Goal: Information Seeking & Learning: Learn about a topic

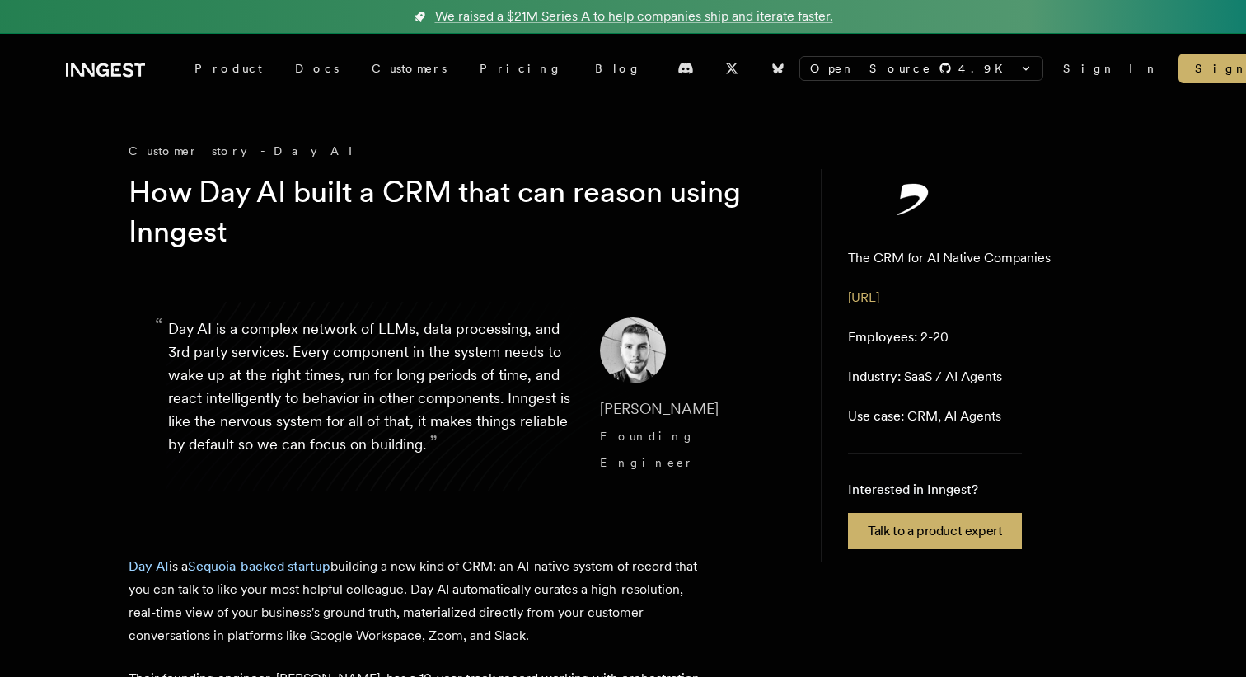
click at [132, 320] on blockquote "“ Day AI is a complex network of LLMs, data processing, and 3rd party services.…" at bounding box center [458, 396] width 659 height 237
click at [611, 407] on span "[PERSON_NAME]" at bounding box center [659, 408] width 119 height 17
copy span "[PERSON_NAME]"
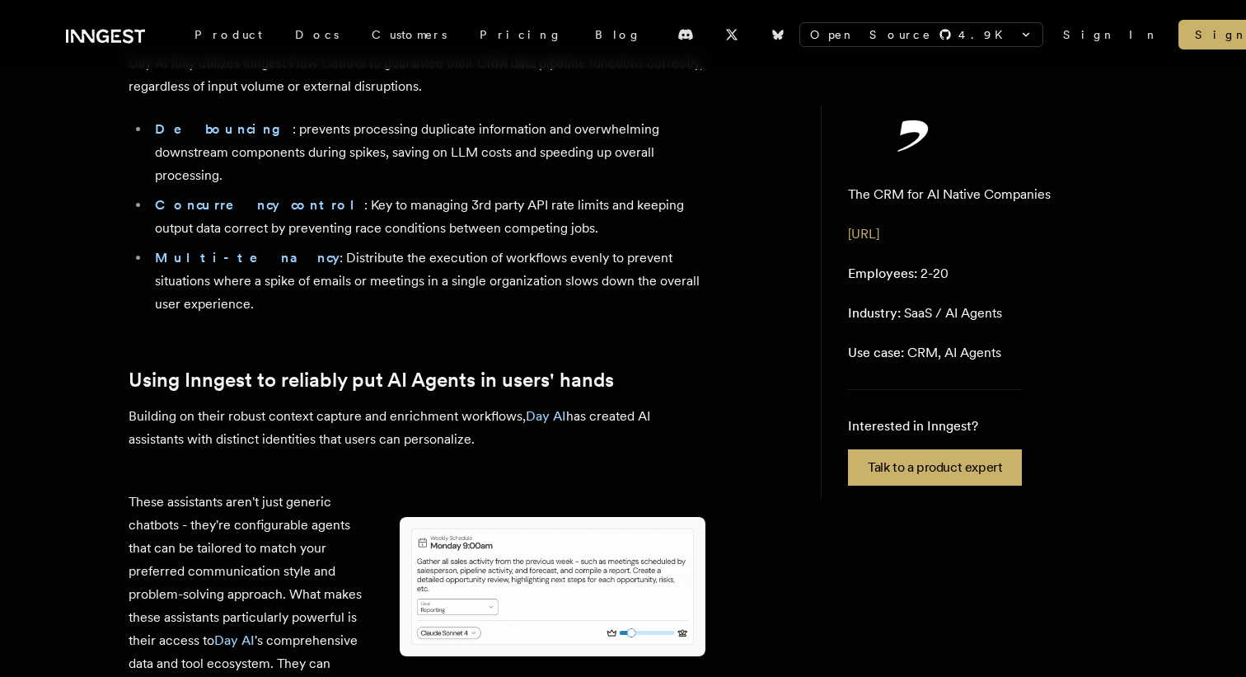
scroll to position [3956, 0]
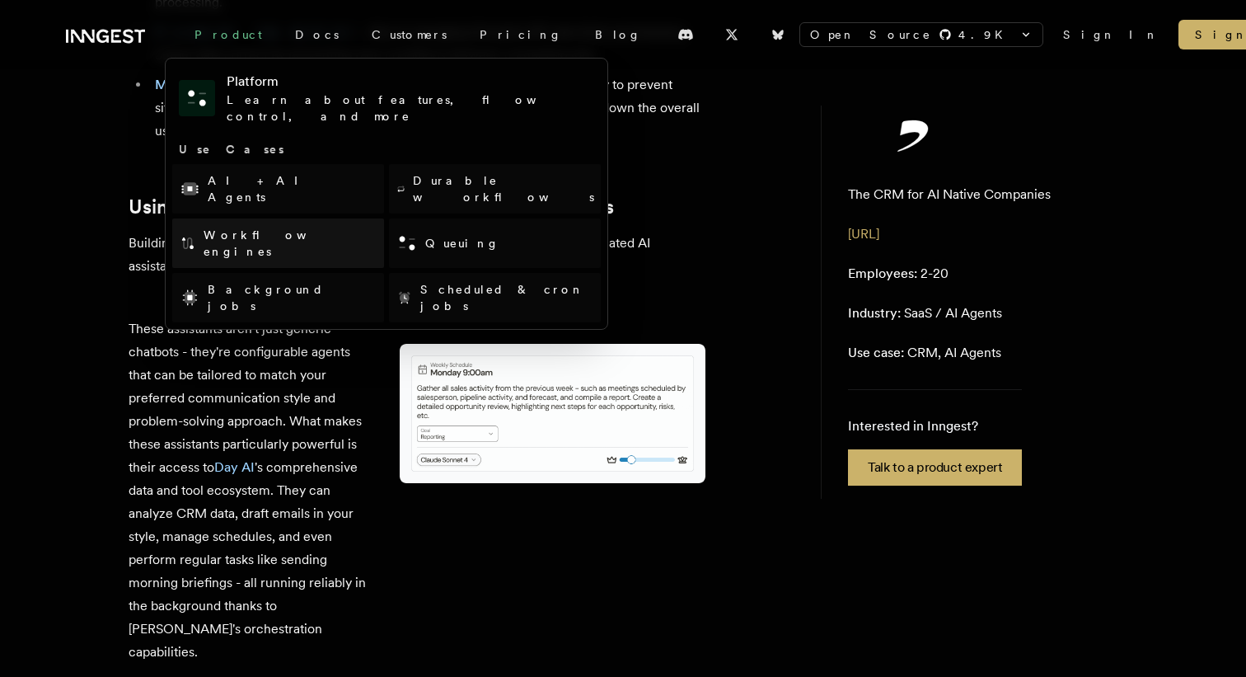
click at [232, 218] on link "Workflow engines" at bounding box center [278, 242] width 212 height 49
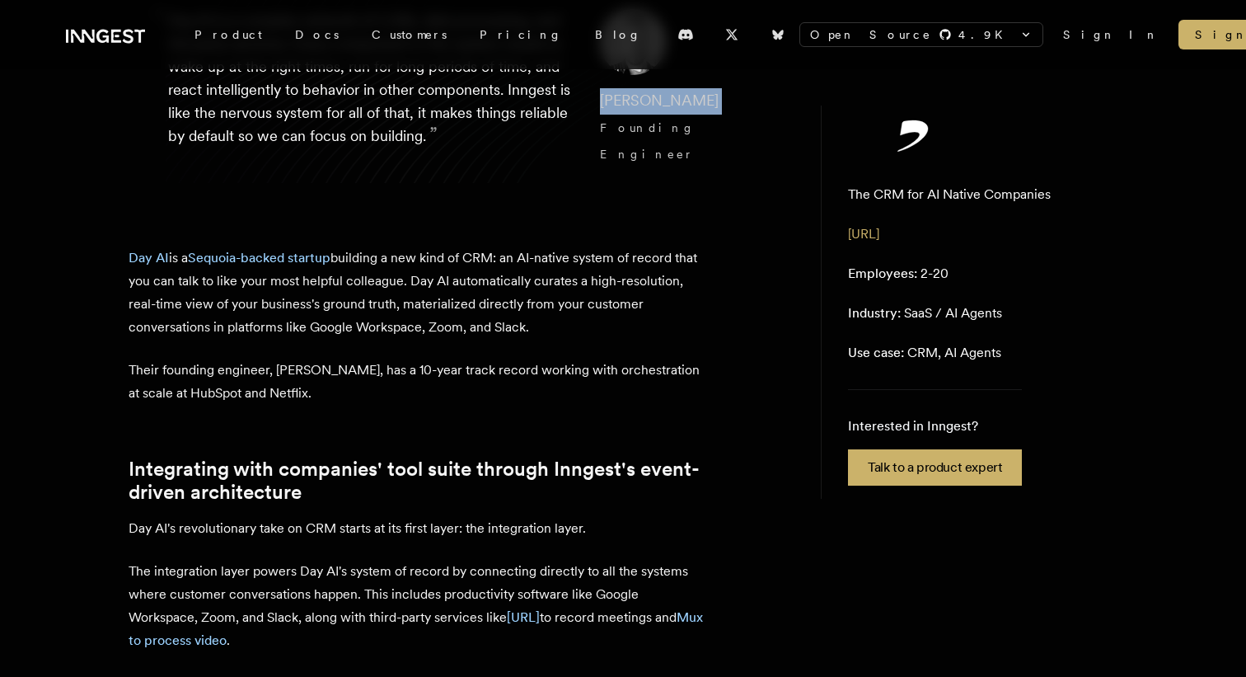
scroll to position [0, 0]
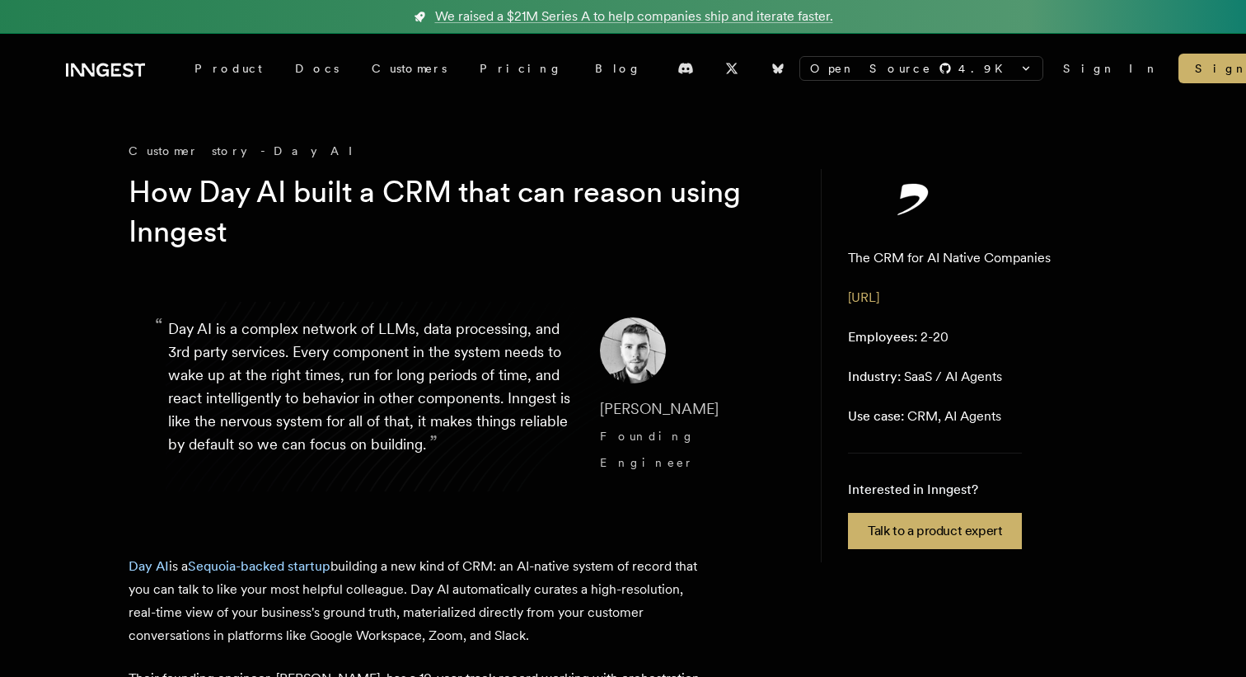
click at [298, 379] on p "“ Day AI is a complex network of LLMs, data processing, and 3rd party services.…" at bounding box center [371, 396] width 406 height 158
click at [452, 441] on p "“ Day AI is a complex network of LLMs, data processing, and 3rd party services.…" at bounding box center [371, 396] width 406 height 158
